Goal: Transaction & Acquisition: Obtain resource

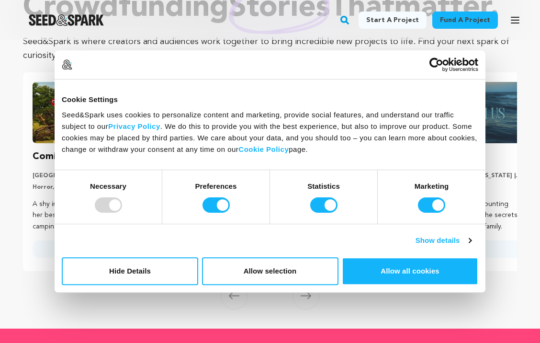
scroll to position [71, 0]
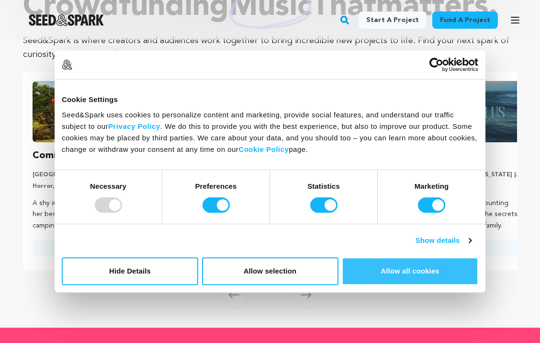
click at [430, 268] on button "Allow all cookies" at bounding box center [410, 271] width 136 height 28
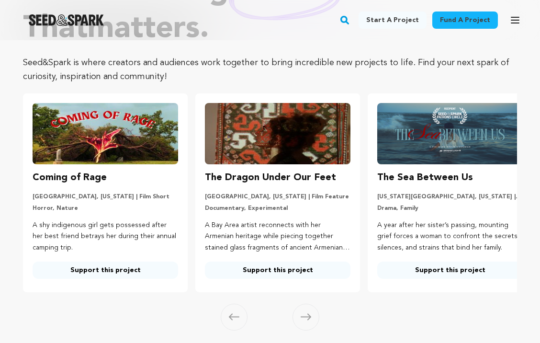
scroll to position [92, 0]
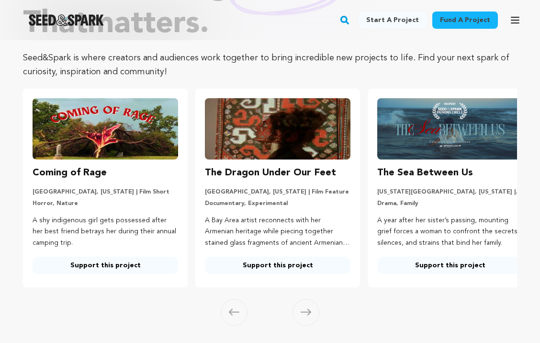
click at [59, 133] on img at bounding box center [105, 128] width 145 height 61
click at [62, 173] on h3 "Coming of Rage" at bounding box center [70, 172] width 74 height 15
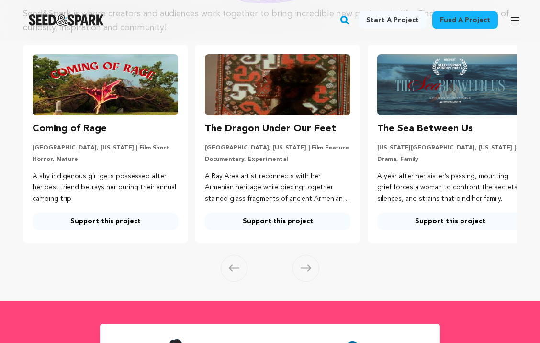
click at [116, 205] on p "A shy indigenous girl gets possessed after her best friend betrays her during t…" at bounding box center [105, 188] width 145 height 34
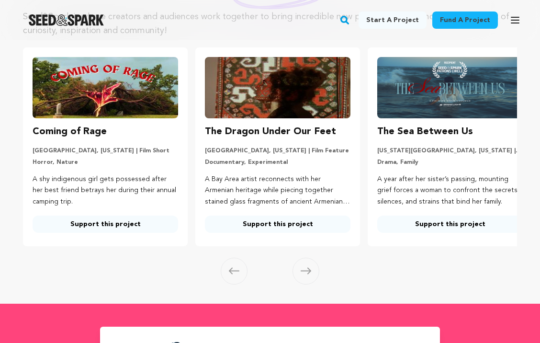
scroll to position [100, 0]
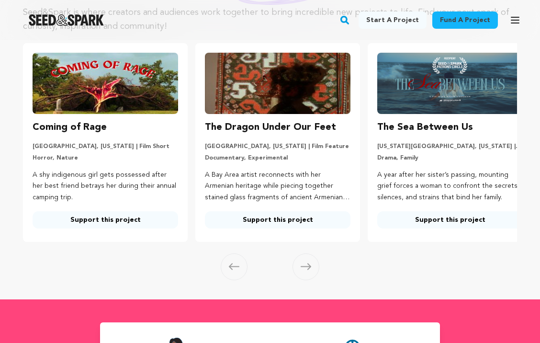
click at [115, 228] on link "Support this project" at bounding box center [105, 219] width 145 height 17
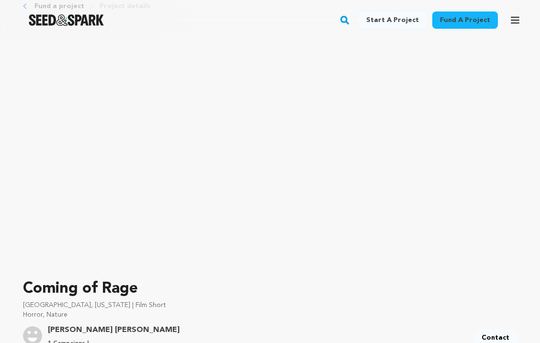
scroll to position [47, 0]
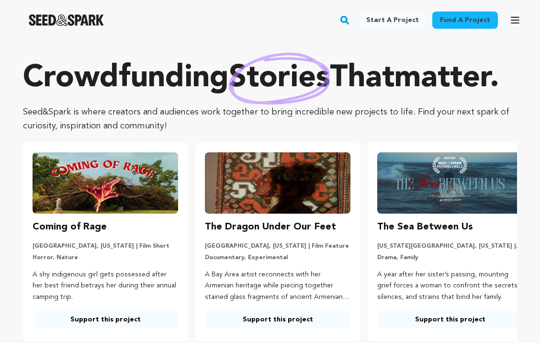
scroll to position [100, 0]
